Goal: Use online tool/utility: Use online tool/utility

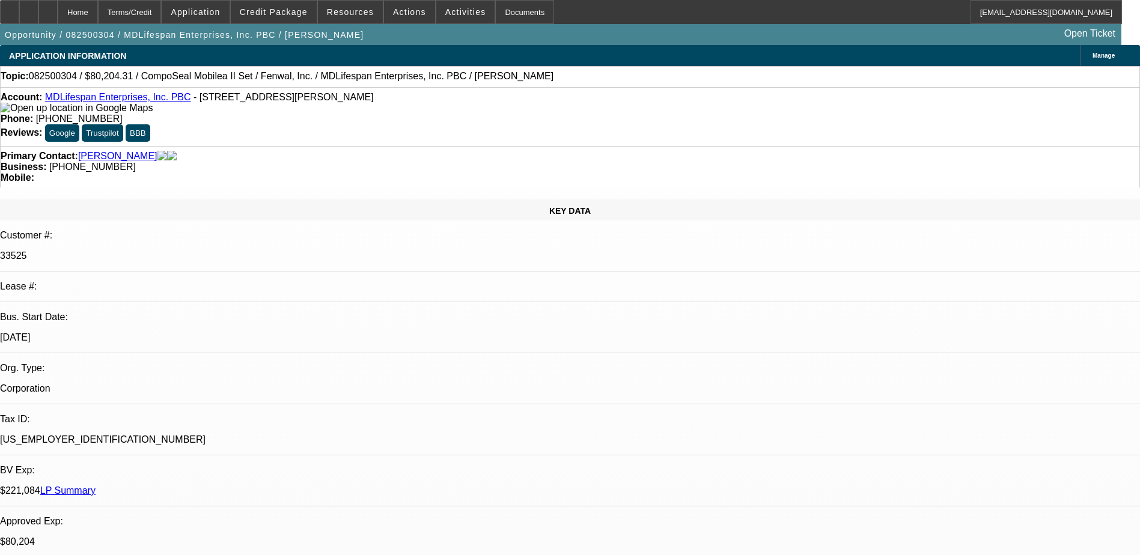
select select "0"
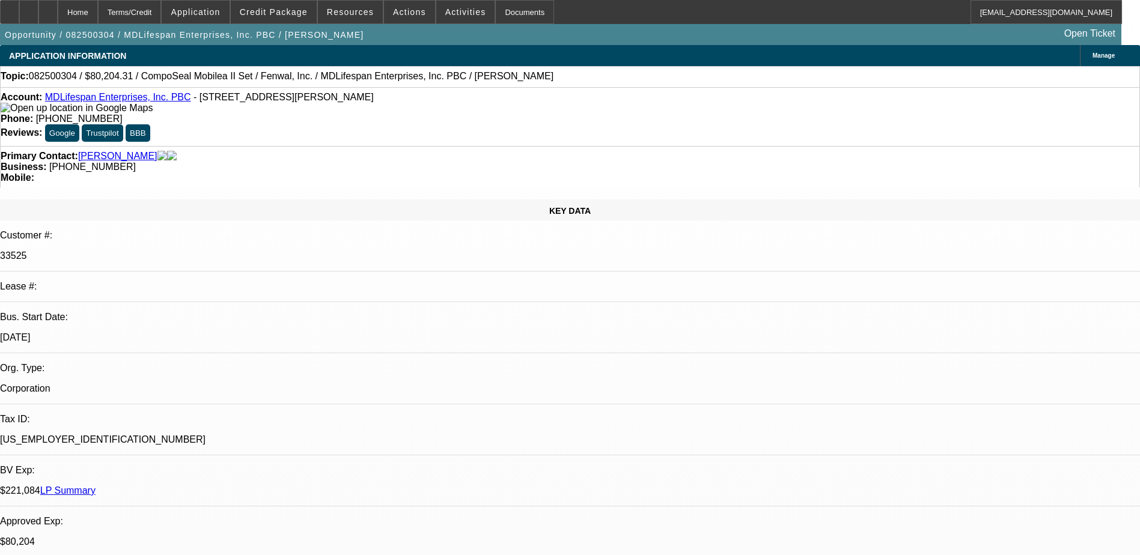
select select "0"
select select "2"
select select "0"
select select "0.2"
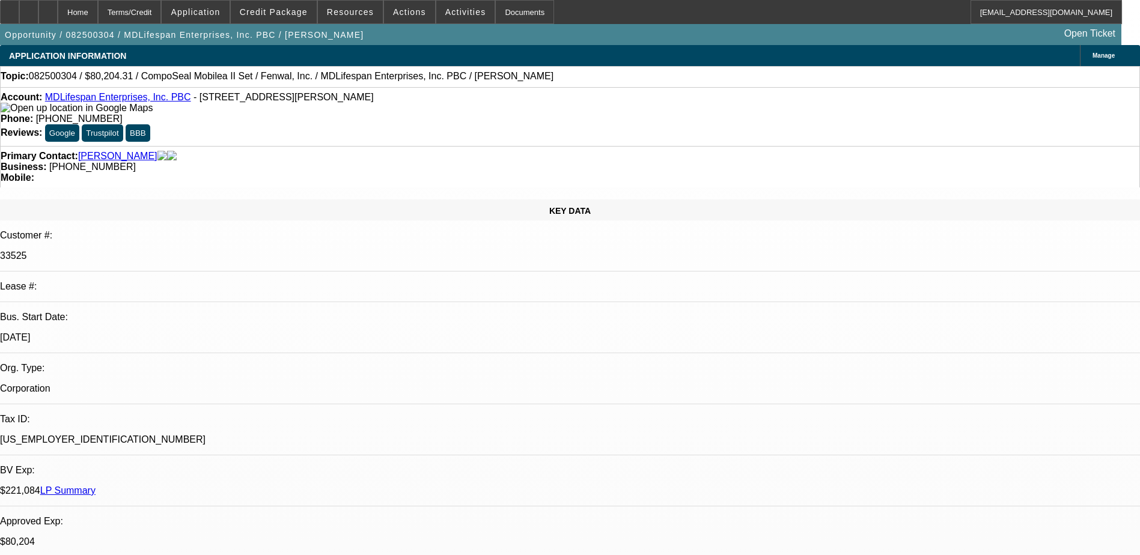
select select "2"
select select "0"
select select "1"
select select "6"
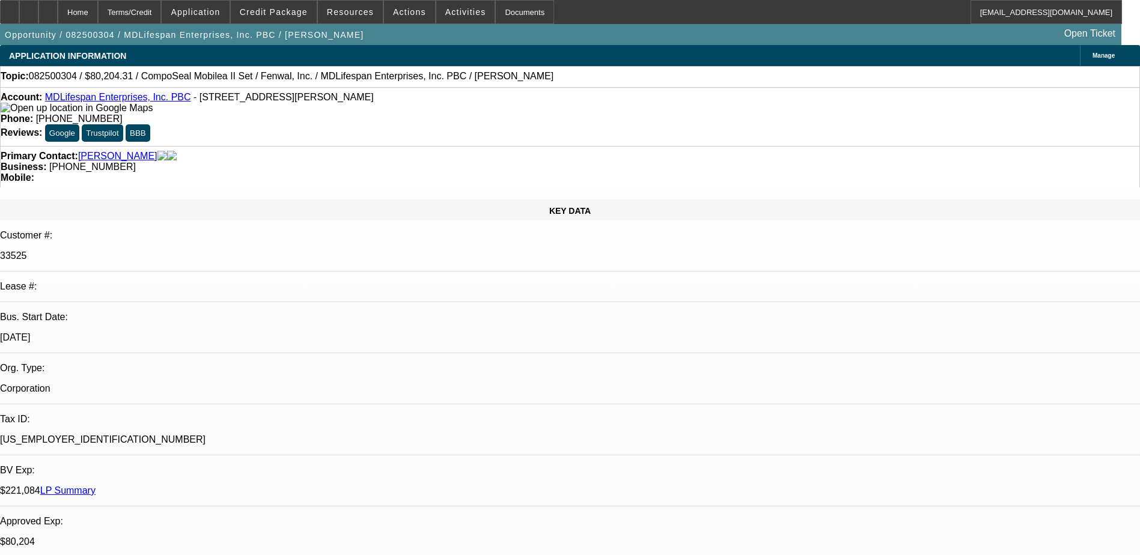
select select "1"
select select "3"
select select "6"
select select "1"
select select "2"
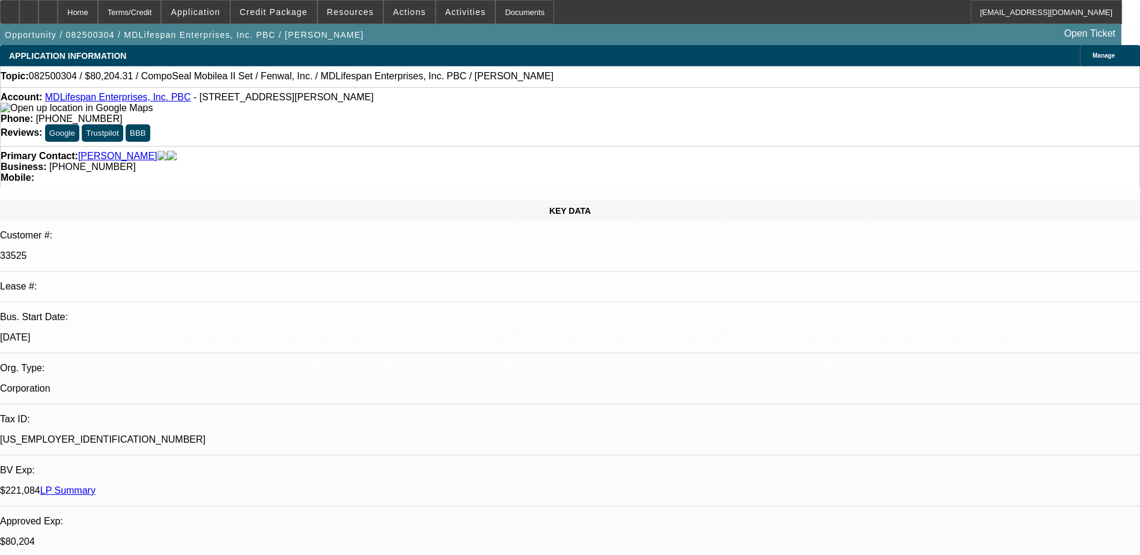
select select "6"
select select "1"
select select "2"
select select "6"
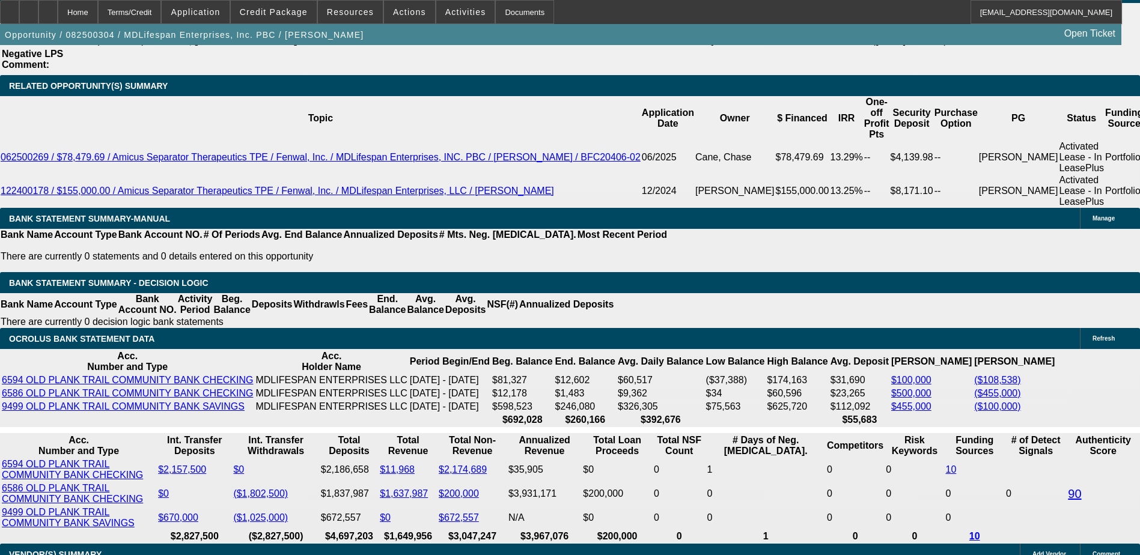
scroll to position [2163, 0]
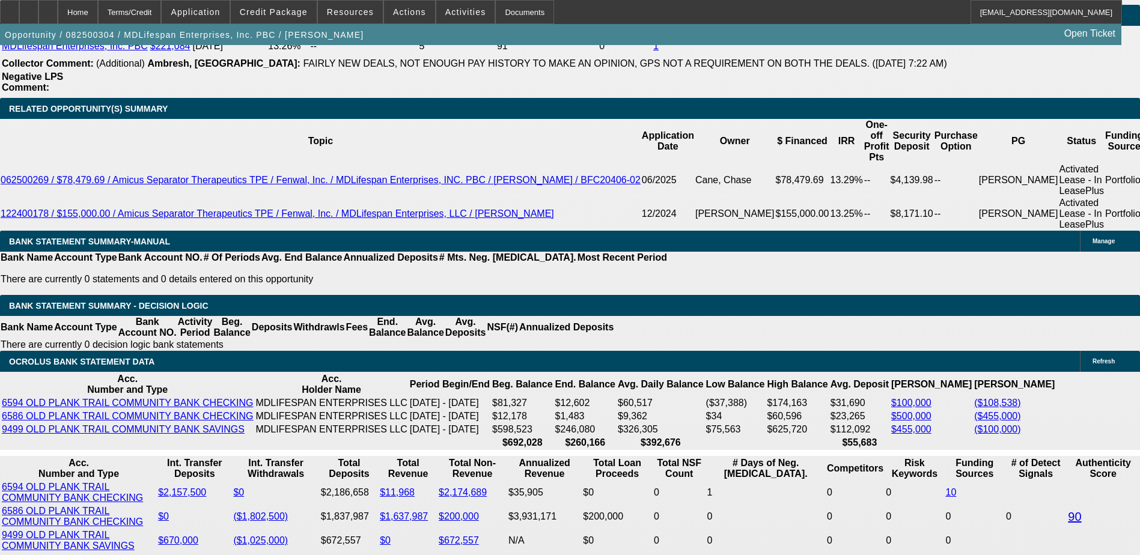
scroll to position [2103, 0]
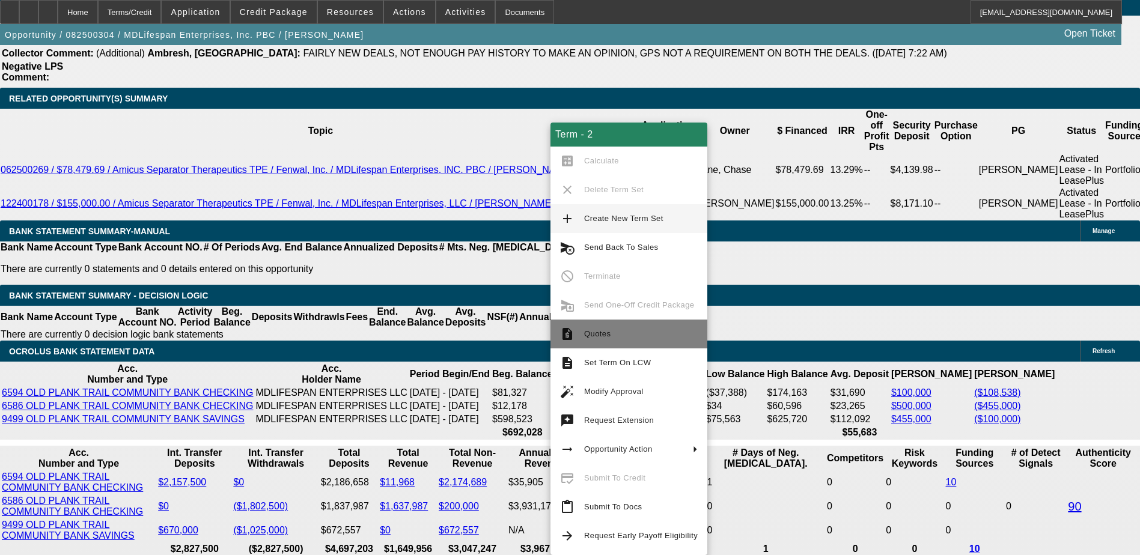
click at [603, 333] on span "Quotes" at bounding box center [597, 333] width 26 height 9
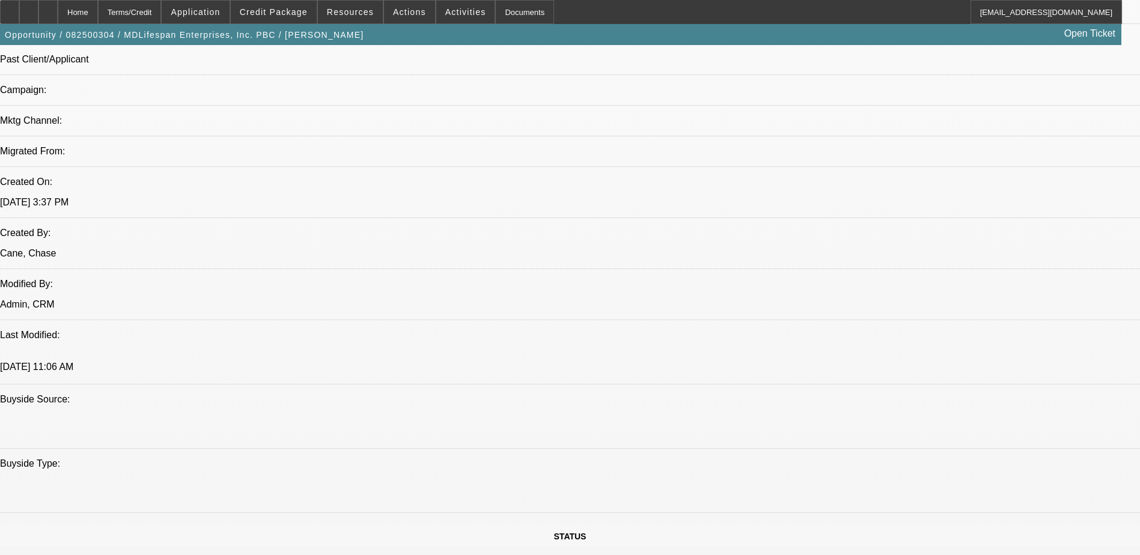
scroll to position [541, 0]
